Goal: Information Seeking & Learning: Learn about a topic

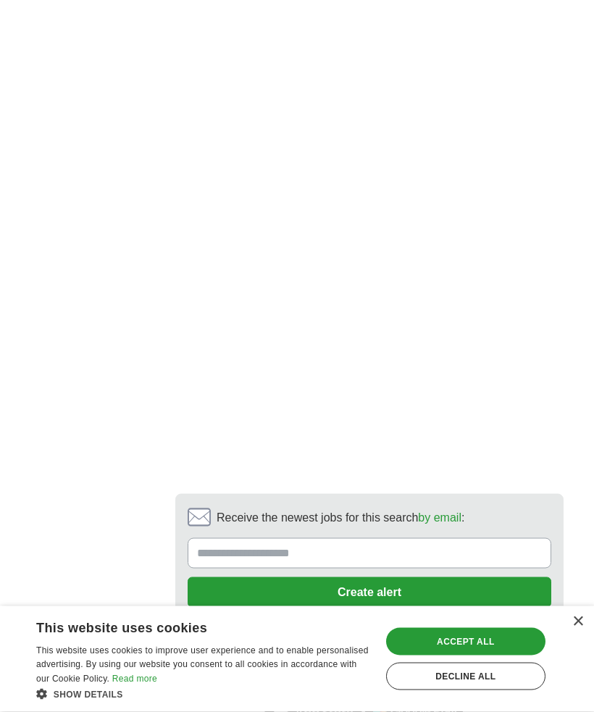
scroll to position [2894, 0]
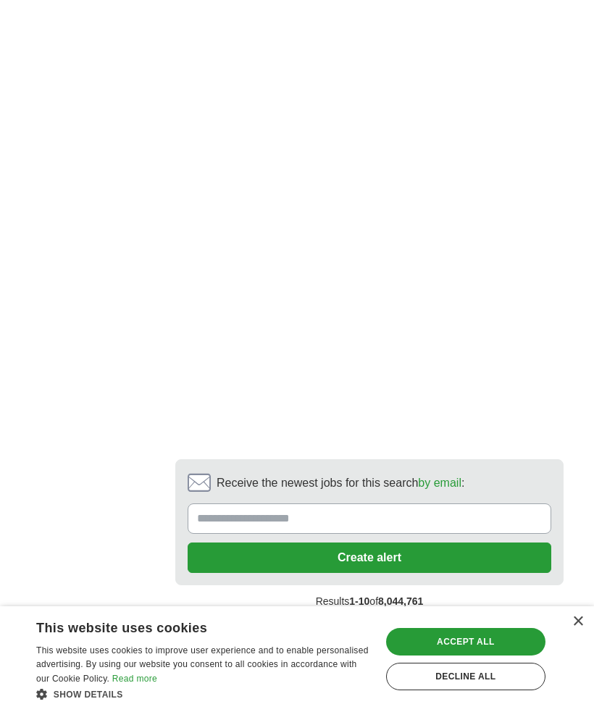
click at [456, 618] on link "next ❯" at bounding box center [371, 633] width 368 height 30
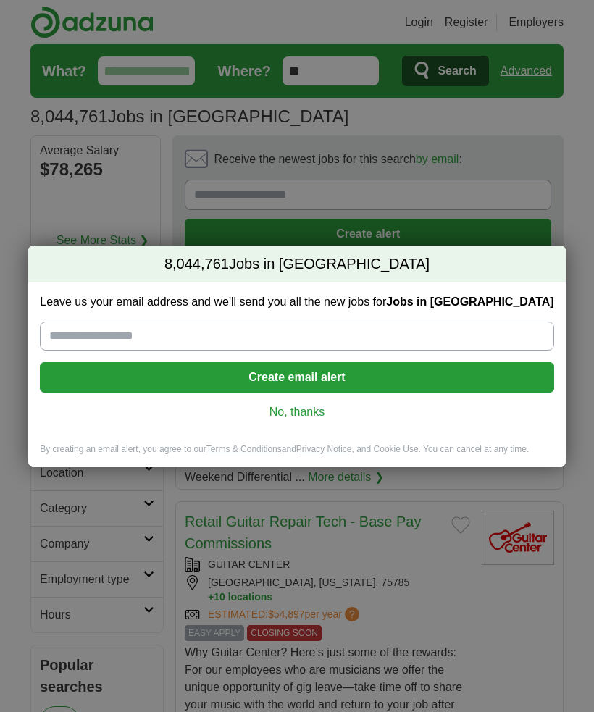
click at [317, 409] on link "No, thanks" at bounding box center [296, 412] width 490 height 16
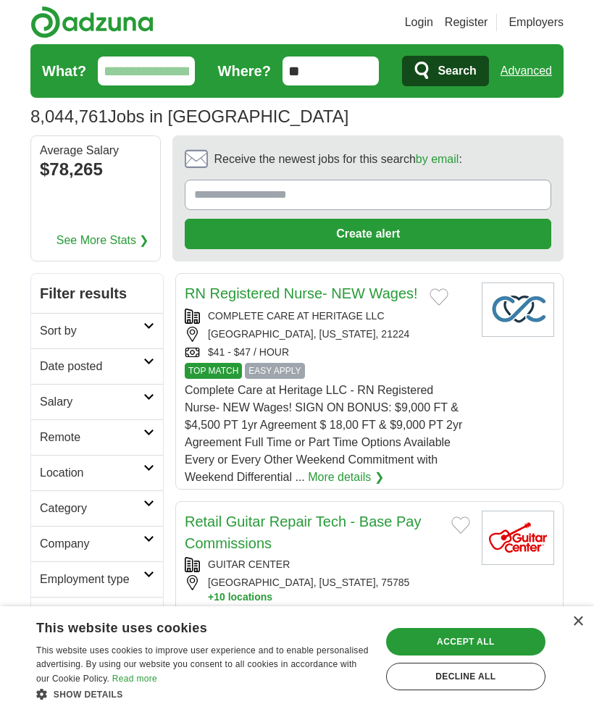
click at [124, 339] on h2 "Sort by" at bounding box center [92, 330] width 104 height 17
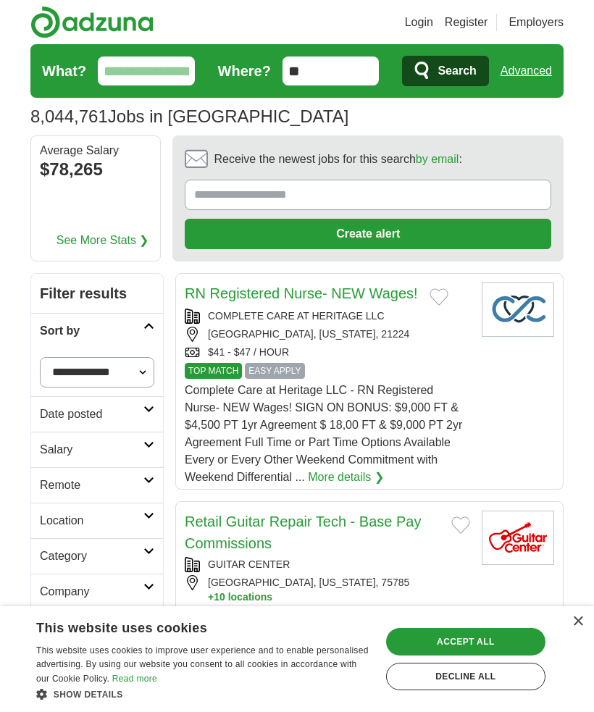
click at [146, 330] on link "Sort by" at bounding box center [97, 331] width 132 height 36
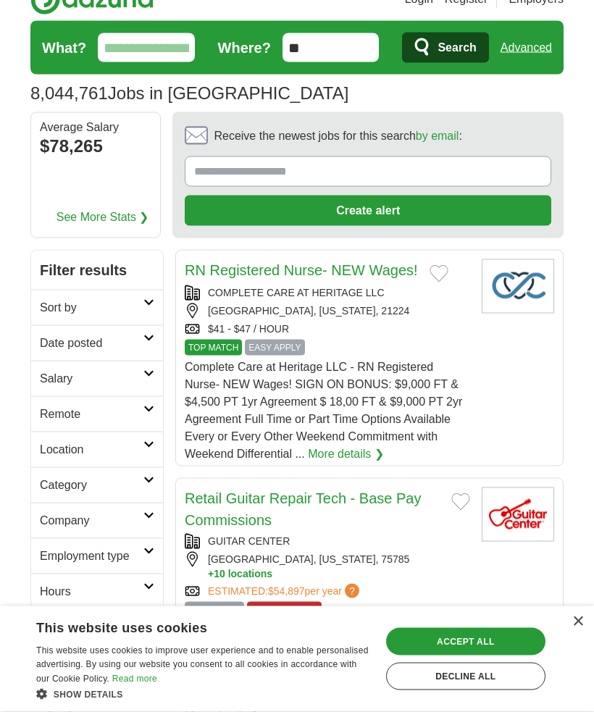
scroll to position [24, 0]
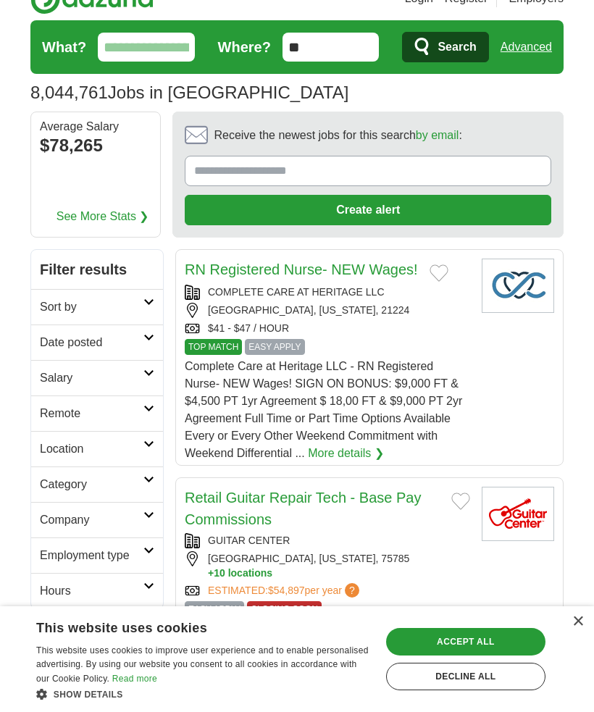
click at [146, 411] on icon at bounding box center [148, 408] width 11 height 7
click at [96, 450] on link "Remote jobs" at bounding box center [72, 448] width 65 height 12
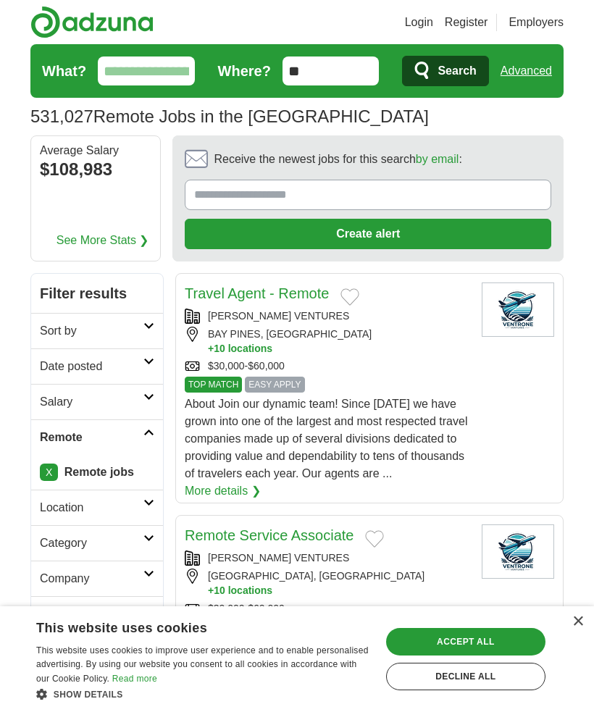
click at [517, 412] on article "Travel Agent - Remote VENTRONE VENTURES BAY PINES, FL + 10 locations $30,000-$6…" at bounding box center [369, 388] width 388 height 230
